Goal: Task Accomplishment & Management: Manage account settings

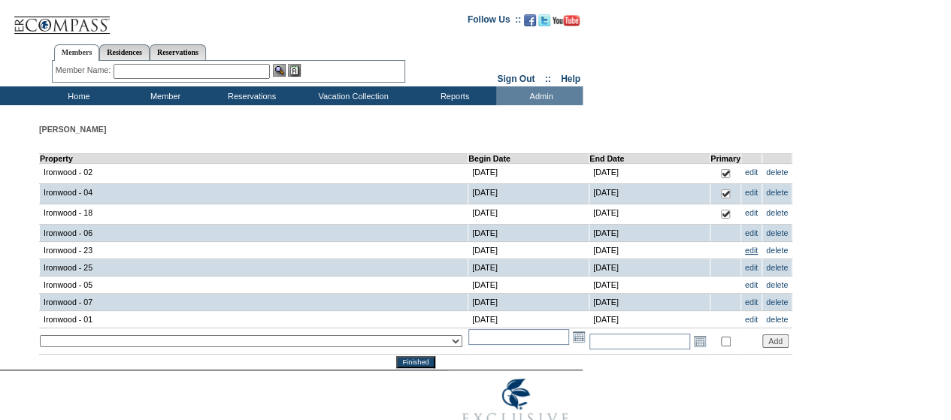
click at [745, 250] on link "edit" at bounding box center [751, 250] width 13 height 9
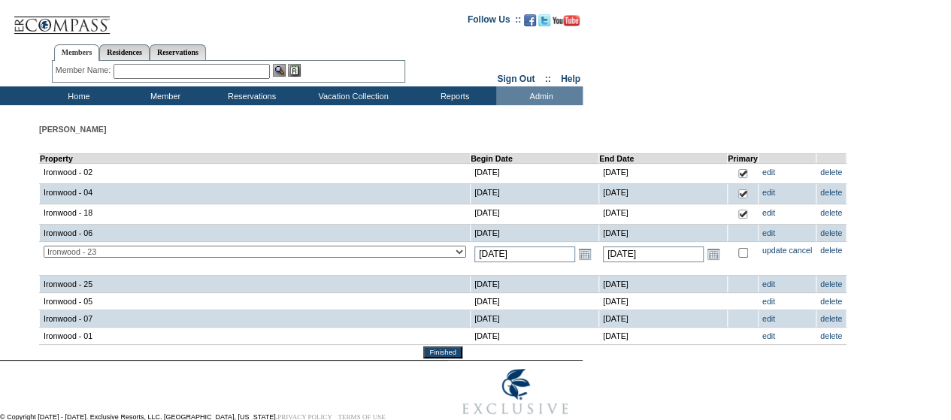
click at [739, 250] on input "checkbox" at bounding box center [744, 253] width 10 height 10
checkbox input "true"
click at [763, 252] on link "update" at bounding box center [775, 250] width 25 height 9
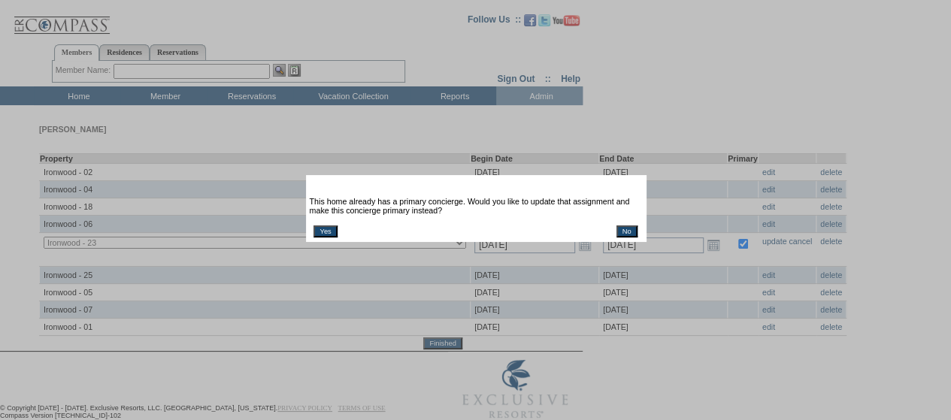
click at [323, 233] on input "Yes" at bounding box center [325, 232] width 23 height 12
